Goal: Communication & Community: Connect with others

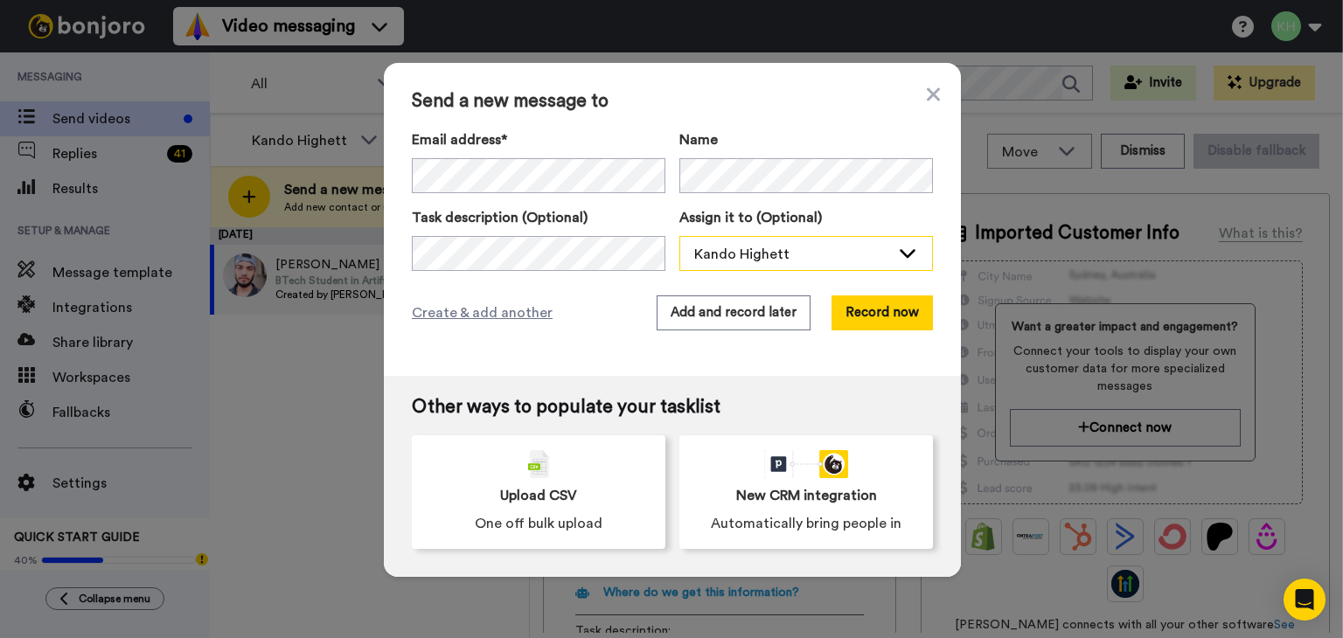
click at [853, 249] on div "Kando Highett" at bounding box center [792, 254] width 196 height 21
click at [871, 314] on button "Record now" at bounding box center [882, 313] width 101 height 35
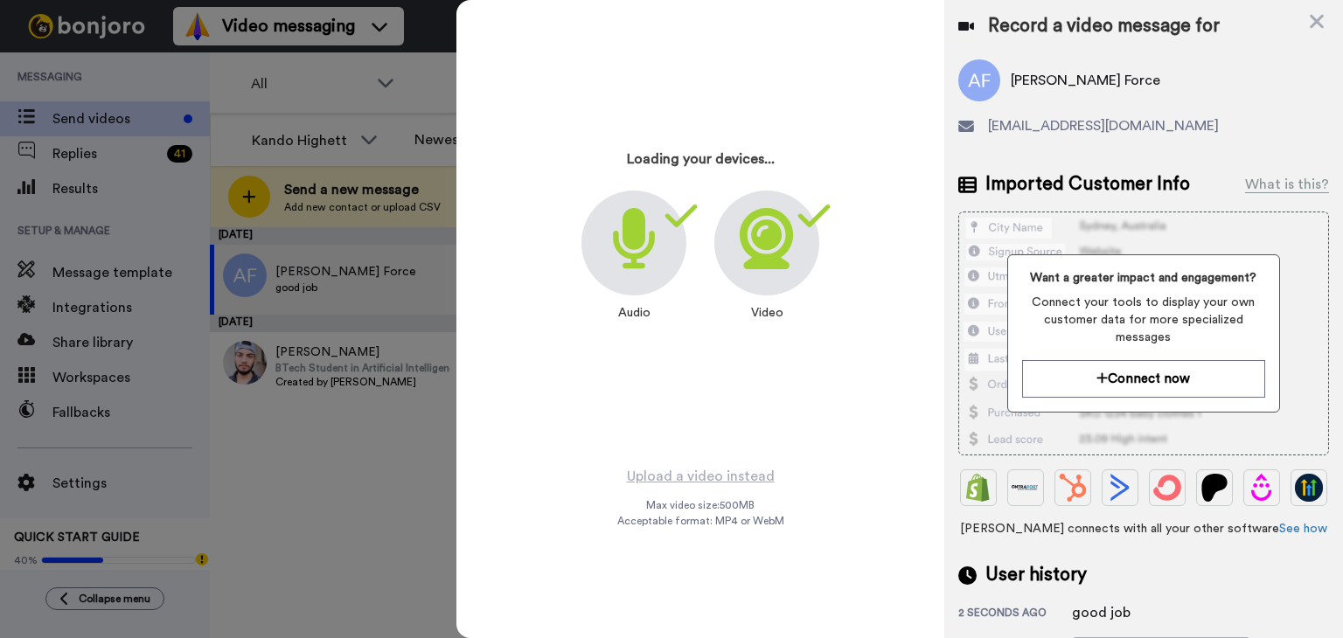
click at [390, 430] on div at bounding box center [671, 319] width 1343 height 638
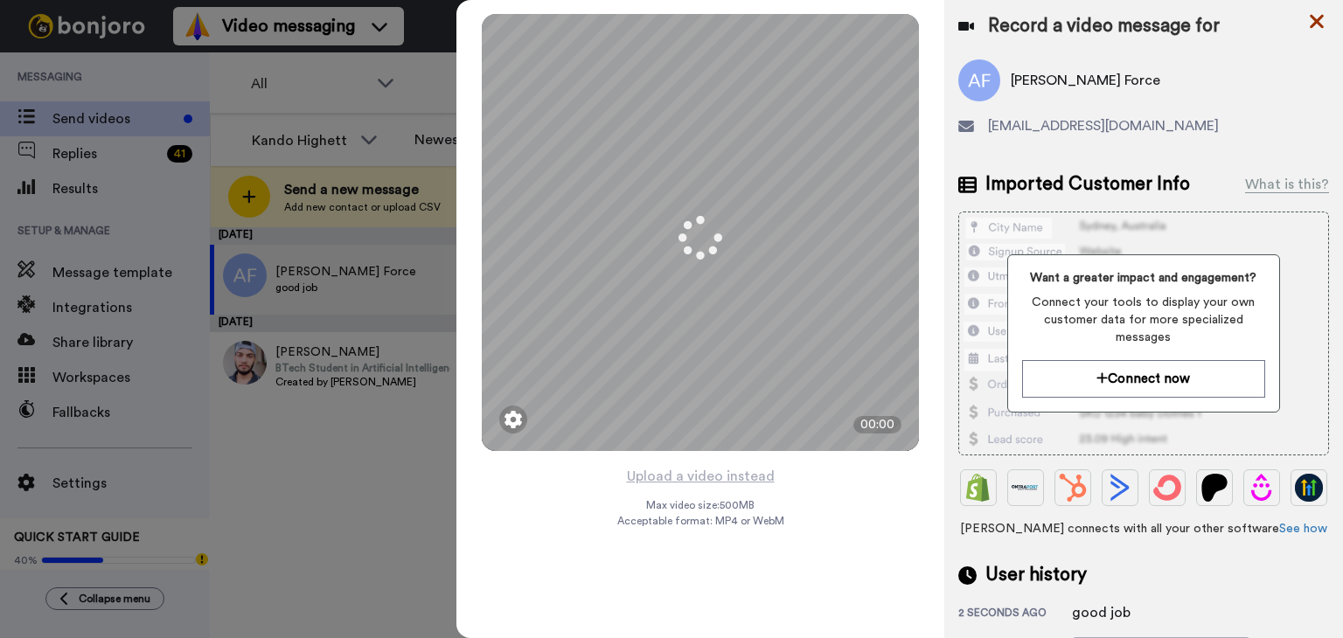
click at [1310, 23] on icon at bounding box center [1316, 21] width 17 height 22
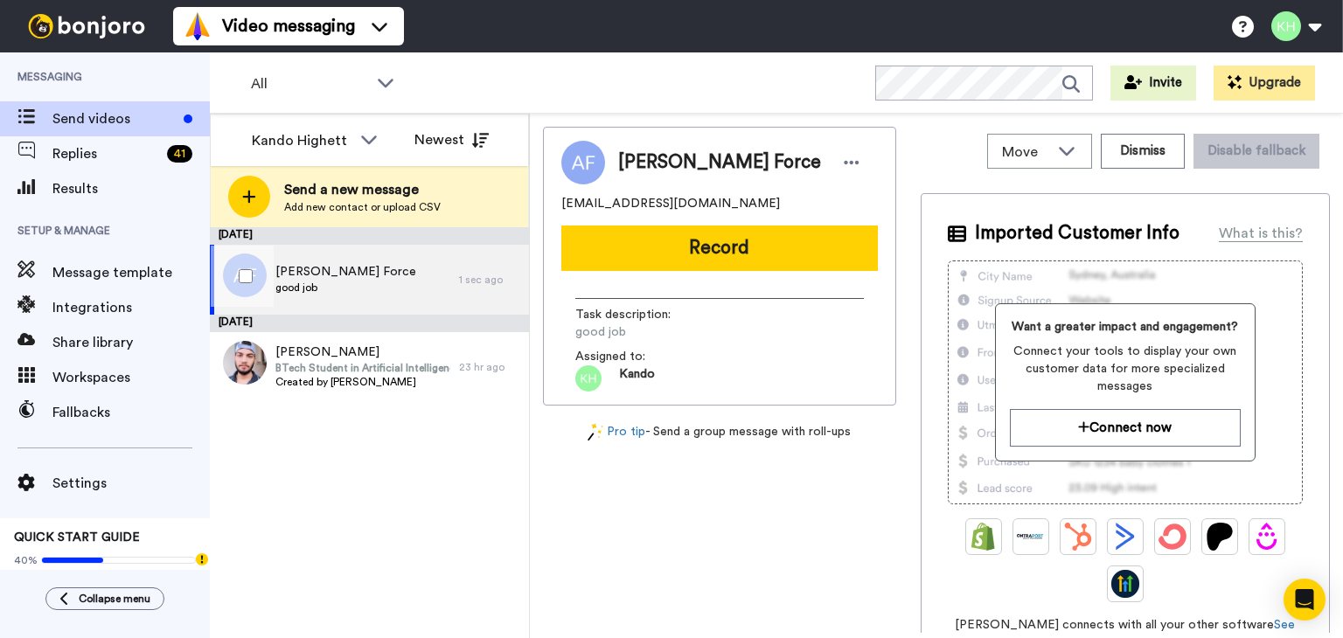
click at [317, 295] on div "[PERSON_NAME] Force good job" at bounding box center [345, 279] width 141 height 33
click at [261, 575] on div "[DATE] [PERSON_NAME] Force good job 1 sec ago [DATE] [PERSON_NAME] BTech Studen…" at bounding box center [369, 432] width 319 height 411
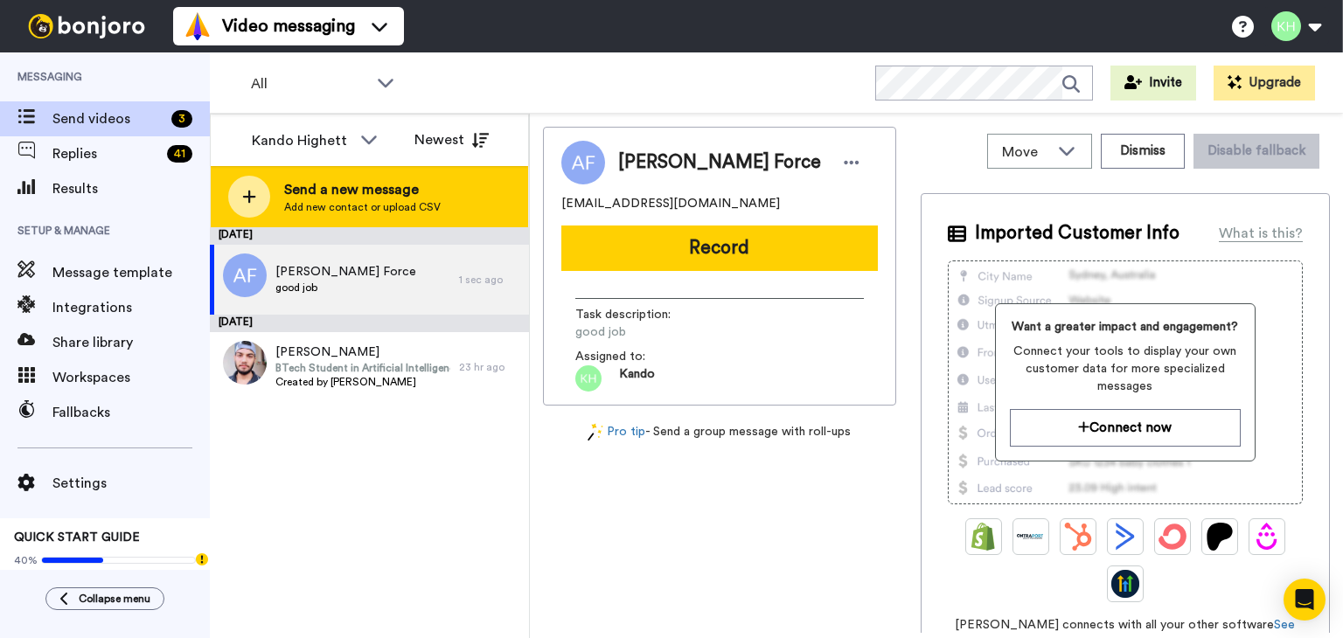
click at [269, 184] on div "Send a new message Add new contact or upload CSV" at bounding box center [369, 196] width 317 height 61
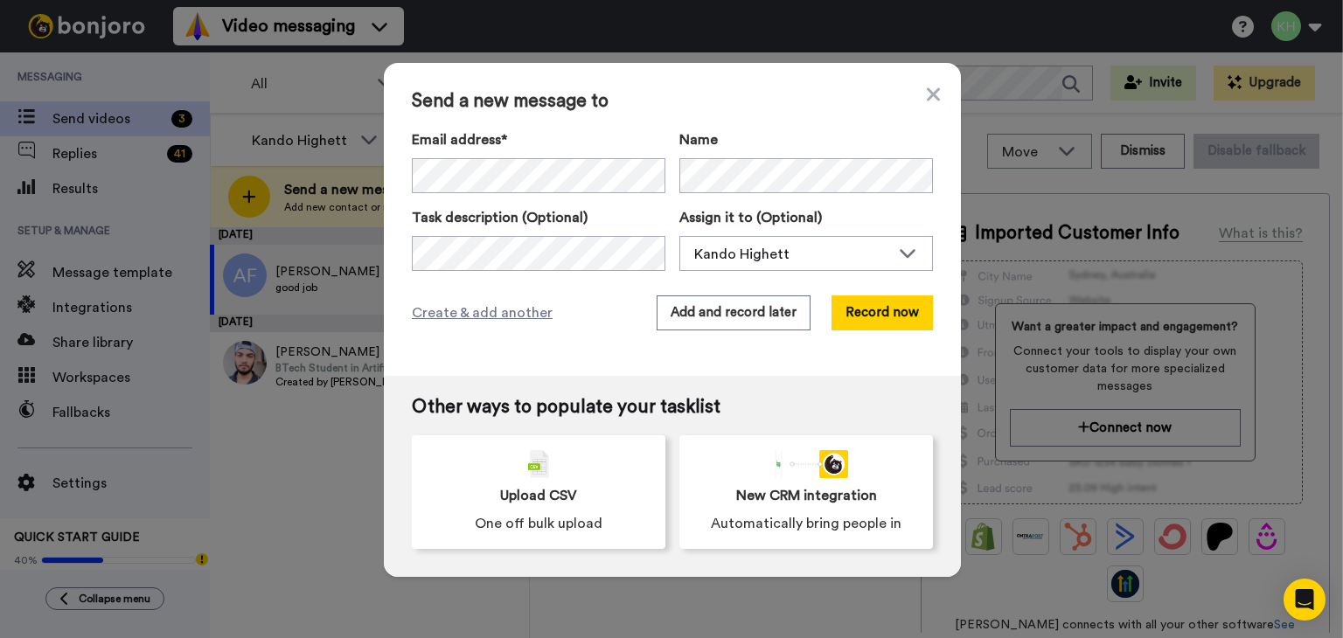
click at [233, 515] on div "Send a new message to Email address* Name Task description (Optional) Assign it…" at bounding box center [671, 319] width 1343 height 638
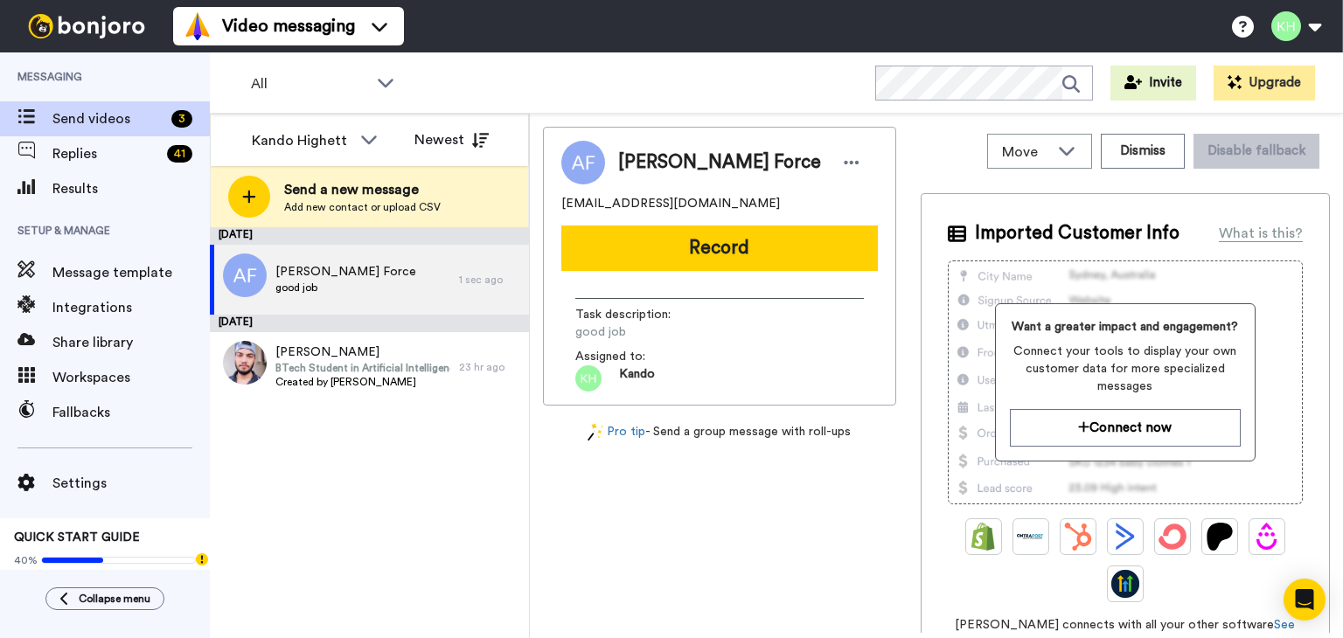
click at [355, 511] on div "[DATE] [PERSON_NAME] Force good job 1 sec ago [DATE] [PERSON_NAME] BTech Studen…" at bounding box center [369, 432] width 319 height 411
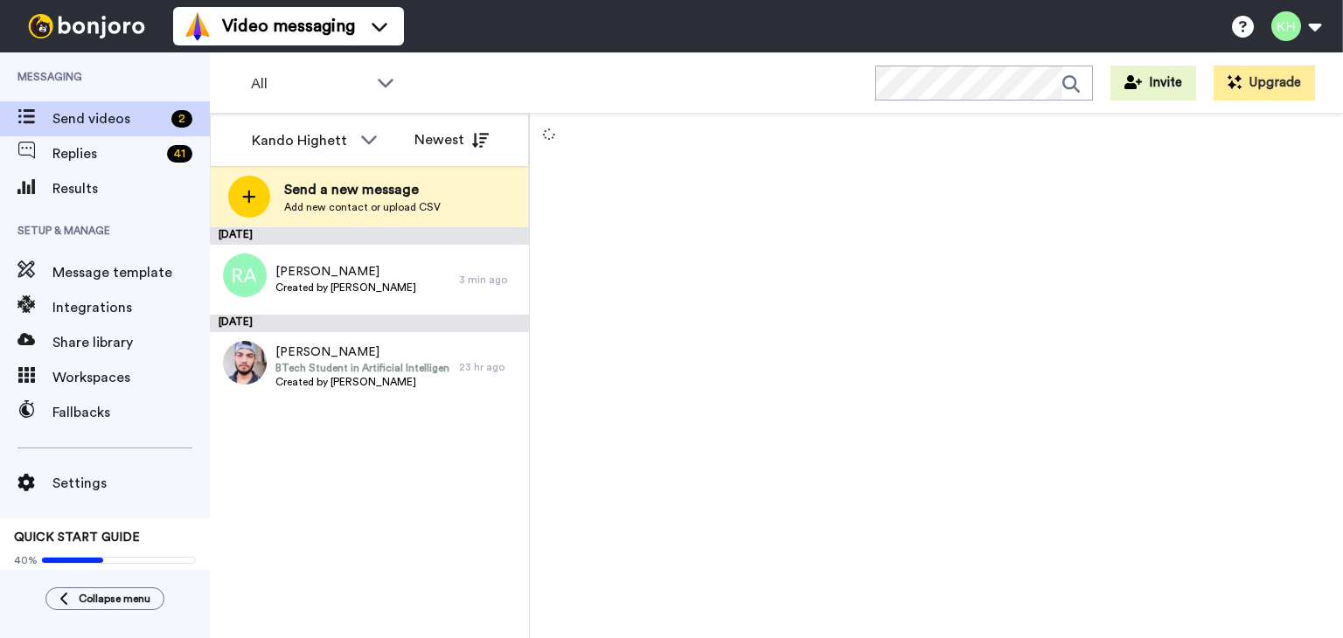
click at [273, 206] on div "Send a new message Add new contact or upload CSV" at bounding box center [369, 196] width 317 height 61
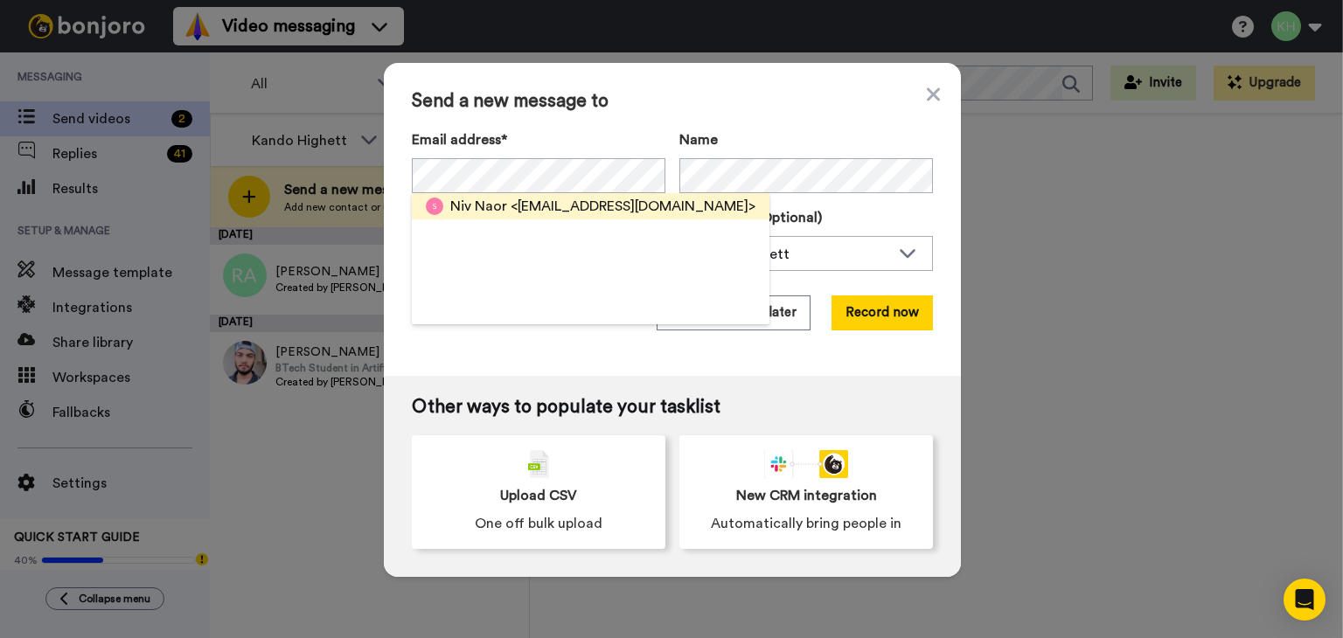
click at [519, 207] on span "<shani.levy77@gmail.com>" at bounding box center [633, 206] width 245 height 21
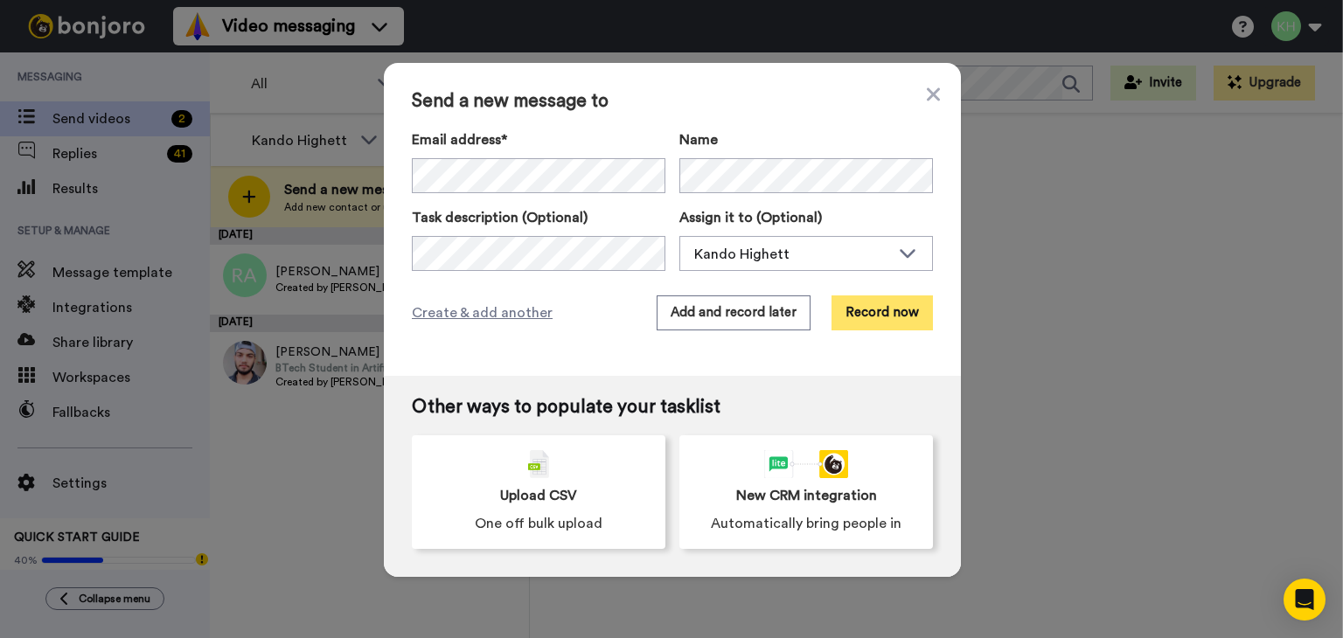
click at [861, 308] on button "Record now" at bounding box center [882, 313] width 101 height 35
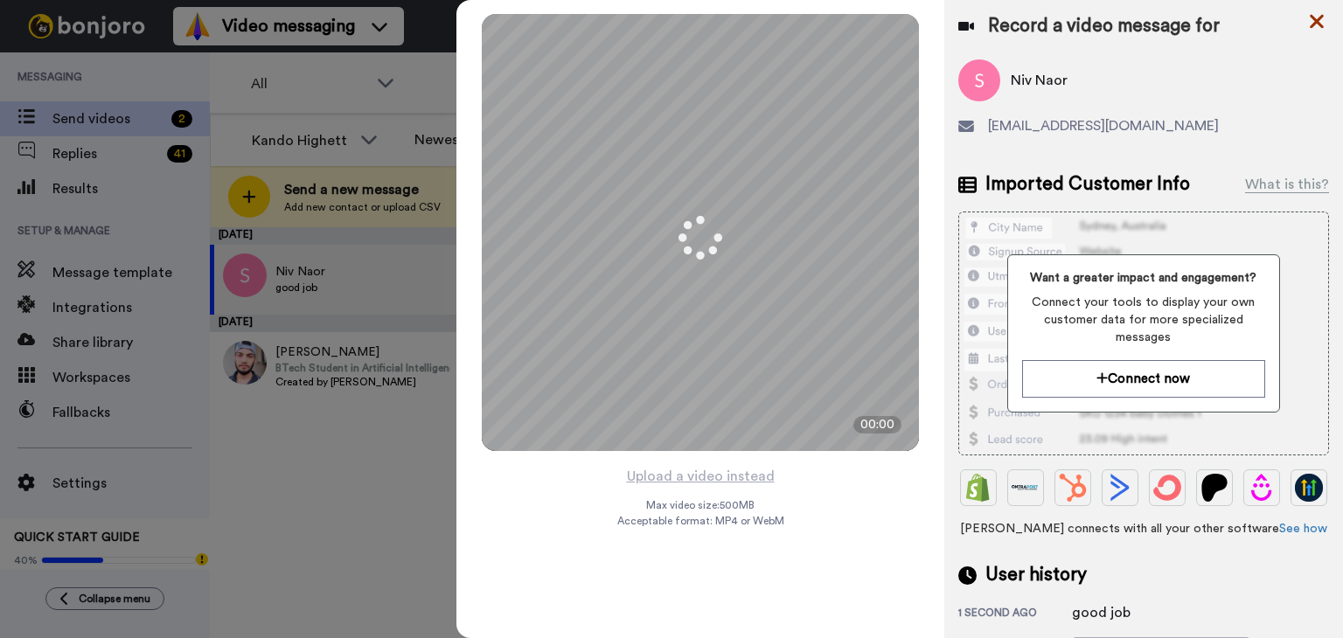
click at [1308, 25] on icon at bounding box center [1316, 21] width 17 height 22
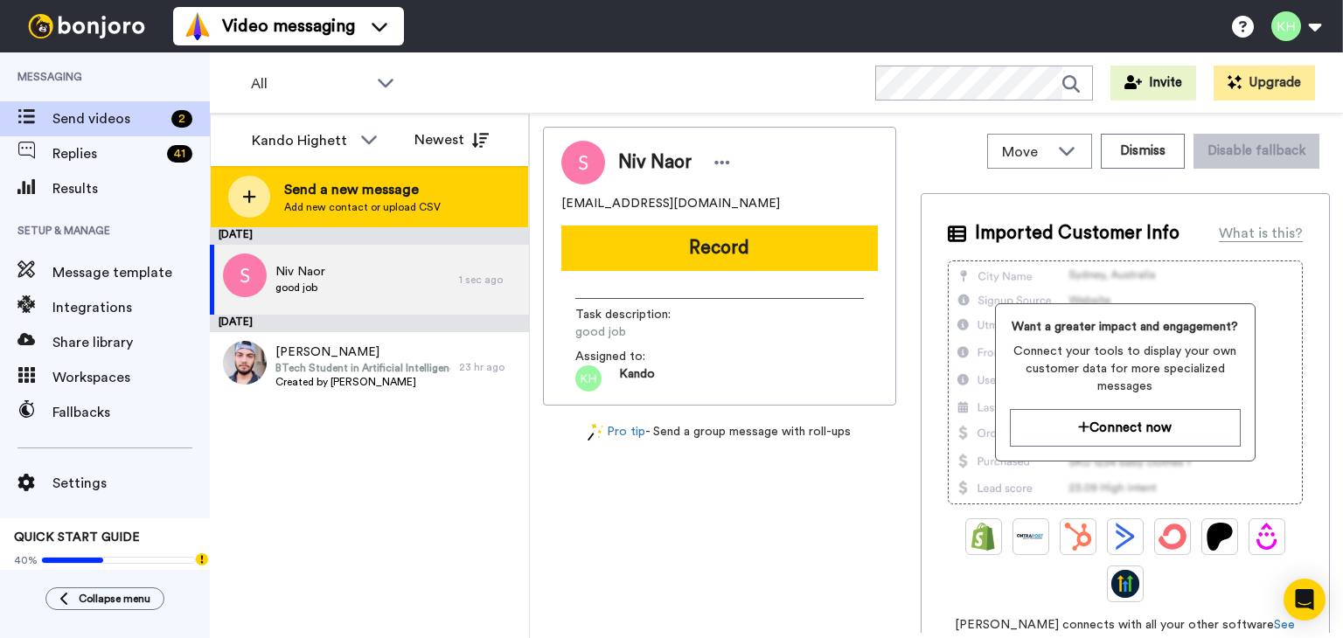
click at [252, 185] on div at bounding box center [249, 197] width 42 height 42
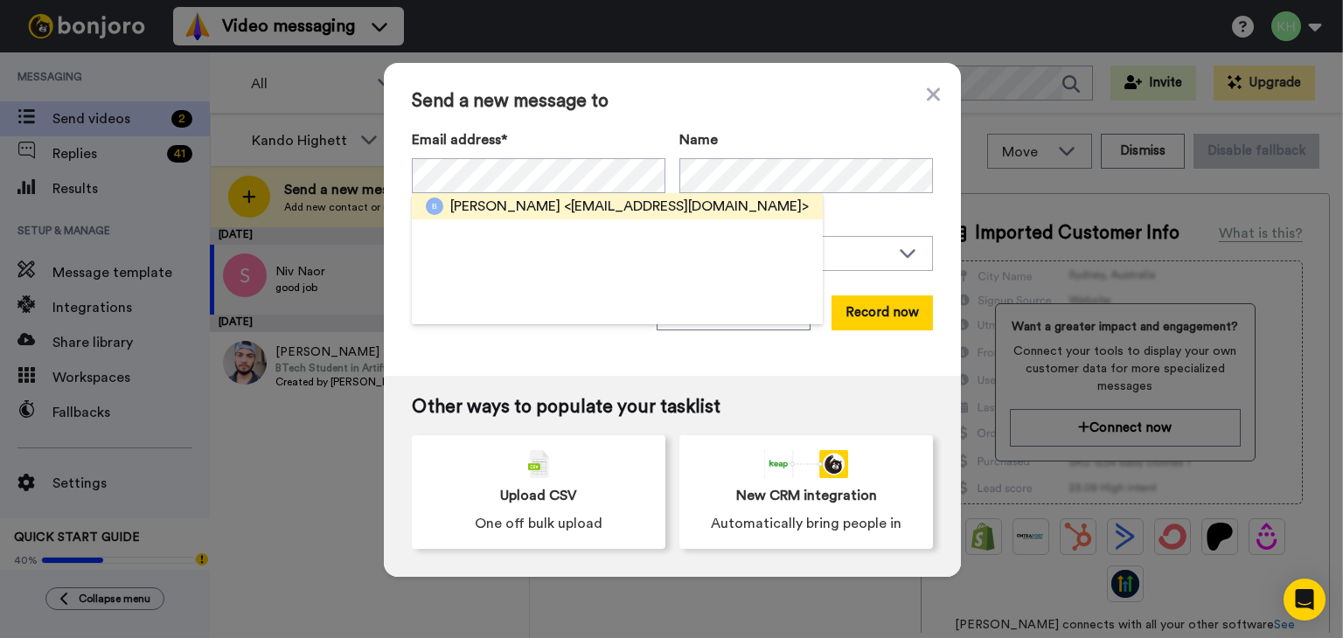
click at [595, 200] on span "<batsico11@gmail.com>" at bounding box center [686, 206] width 245 height 21
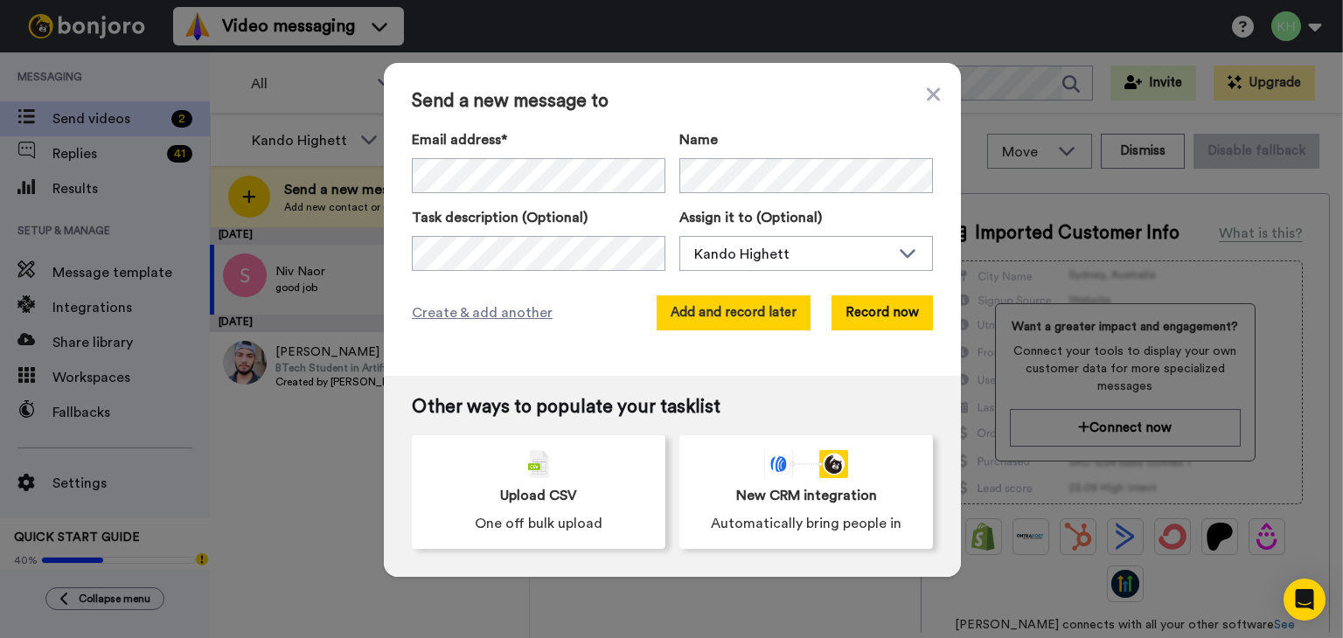
click at [760, 310] on button "Add and record later" at bounding box center [734, 313] width 154 height 35
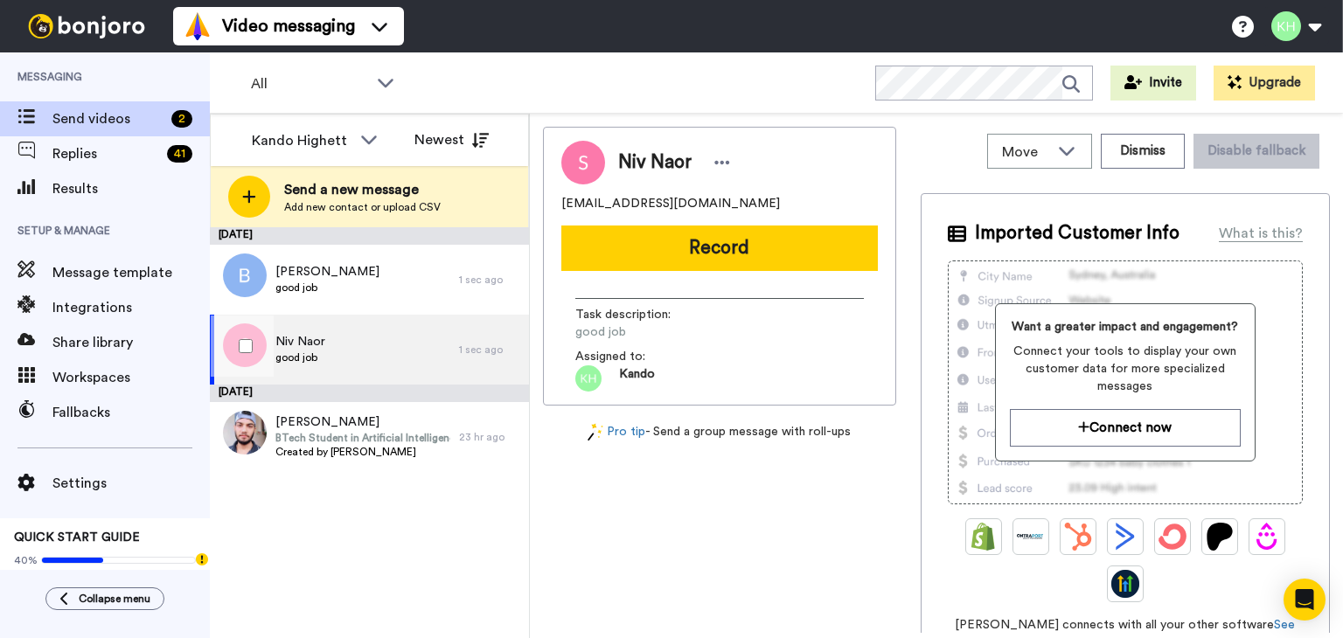
click at [350, 352] on div "Niv Naor good job" at bounding box center [334, 350] width 249 height 70
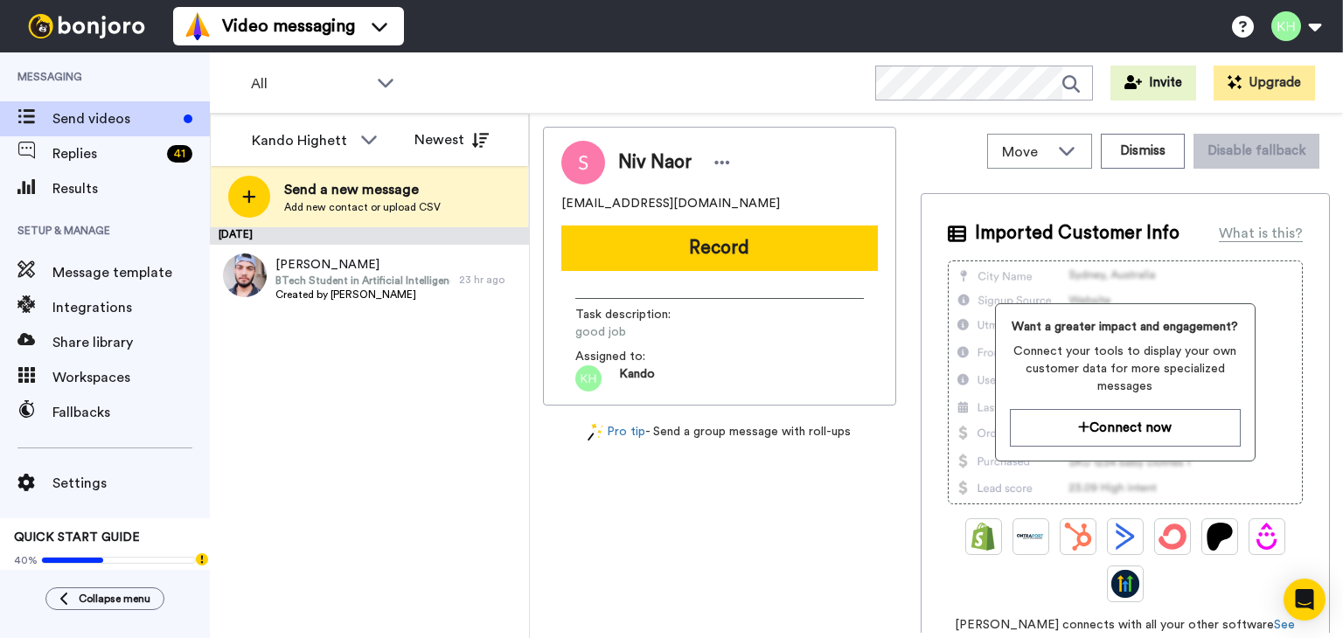
click at [360, 374] on div "[DATE] [PERSON_NAME] BTech Student in Artificial Intelligence Created by Kando …" at bounding box center [369, 432] width 319 height 411
click at [339, 426] on div "August 16 Rudraansh Mishra BTech Student in Artificial Intelligence Created by …" at bounding box center [369, 432] width 319 height 411
